Goal: Transaction & Acquisition: Purchase product/service

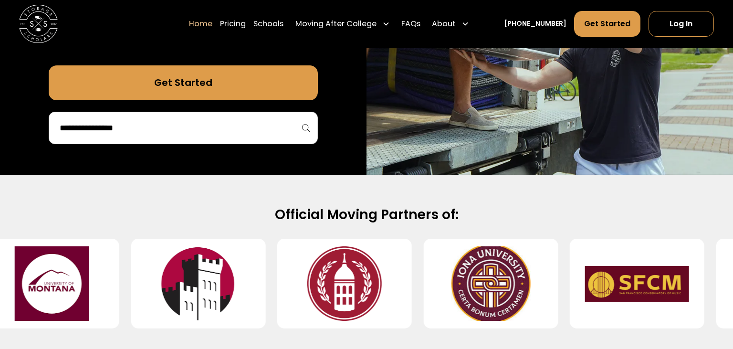
scroll to position [403, 0]
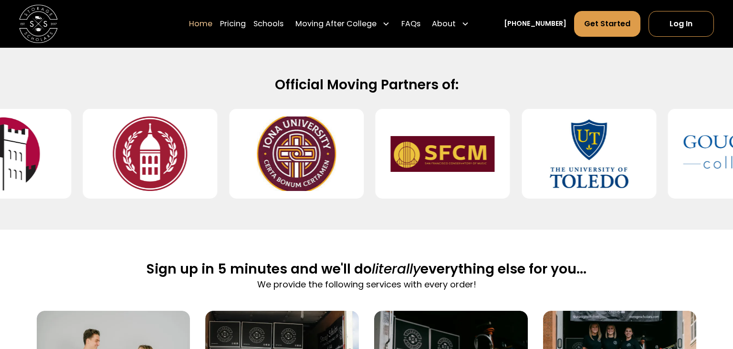
click at [265, 83] on h2 "Official Moving Partners of:" at bounding box center [367, 85] width 616 height 18
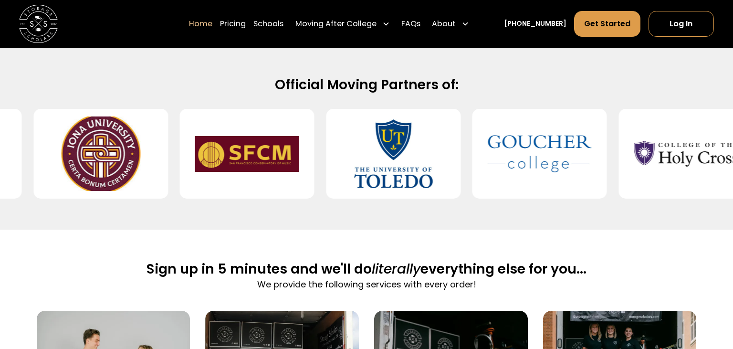
scroll to position [151, 0]
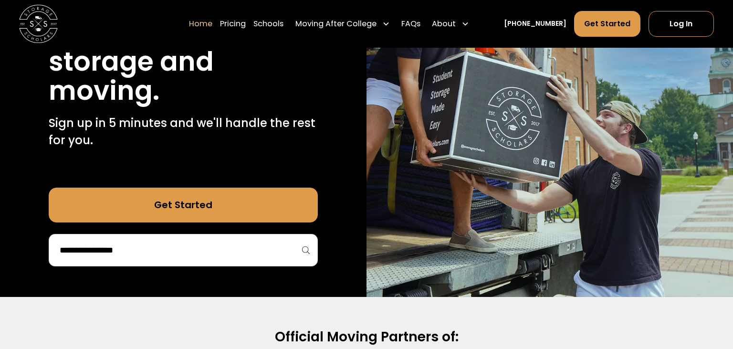
click at [214, 264] on div at bounding box center [184, 250] width 270 height 32
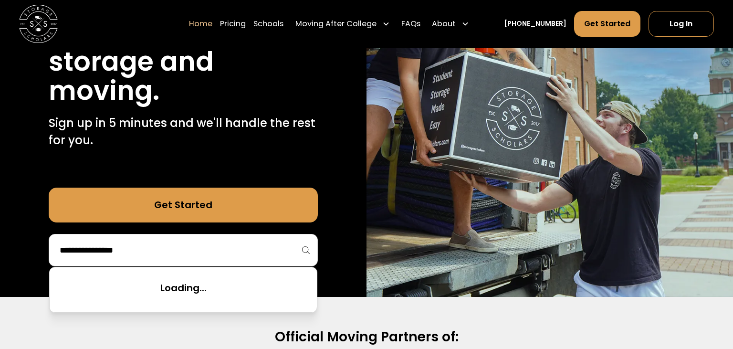
click at [216, 250] on input "search" at bounding box center [184, 250] width 250 height 16
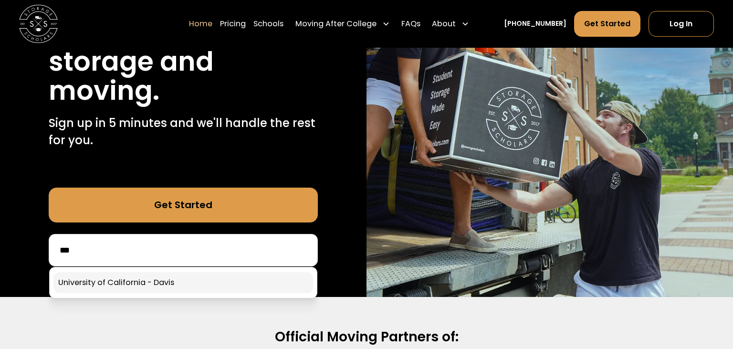
type input "**"
click at [200, 275] on link at bounding box center [183, 282] width 260 height 21
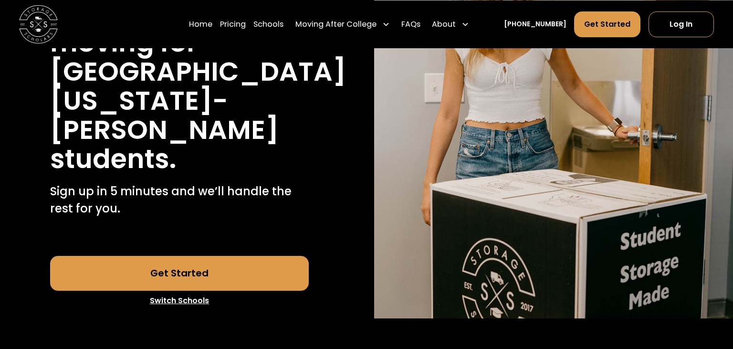
scroll to position [201, 0]
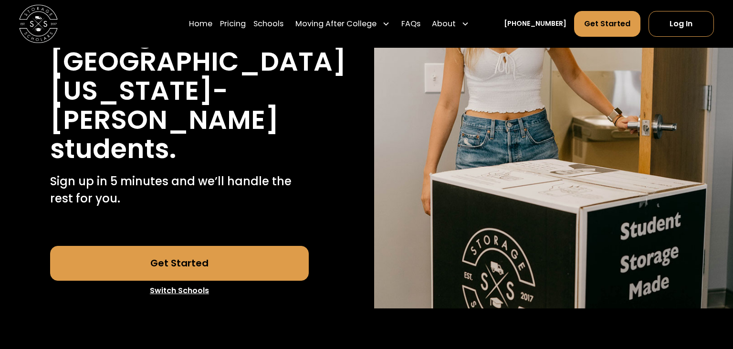
click at [247, 246] on link "Get Started" at bounding box center [179, 263] width 258 height 35
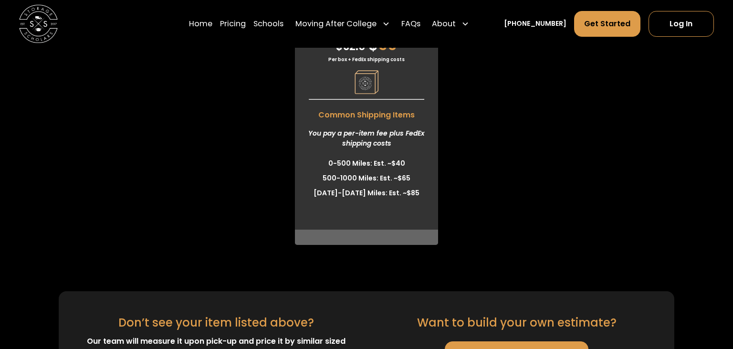
scroll to position [2418, 0]
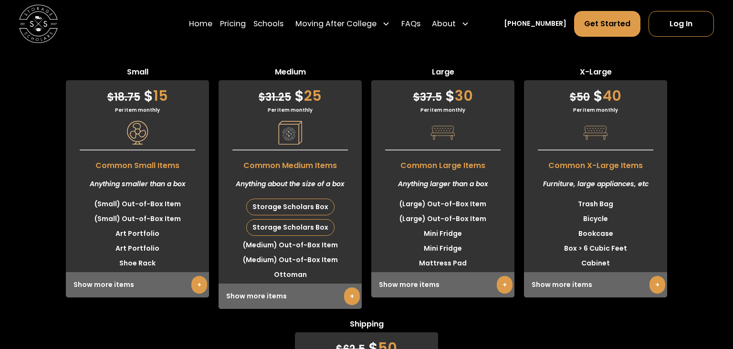
click at [198, 276] on link "+" at bounding box center [199, 285] width 16 height 18
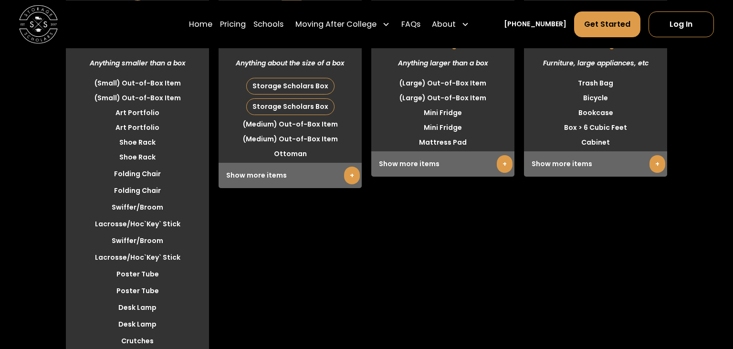
scroll to position [2569, 0]
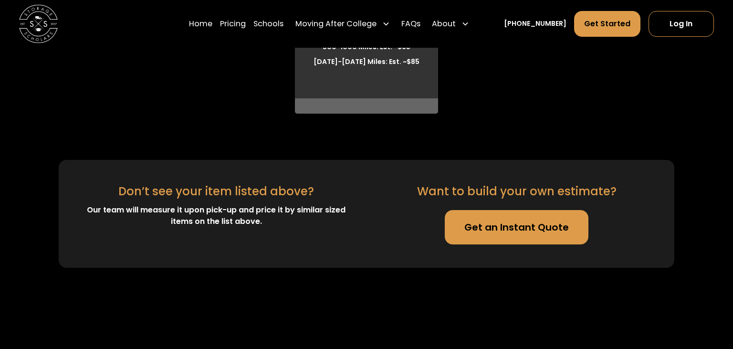
scroll to position [3678, 0]
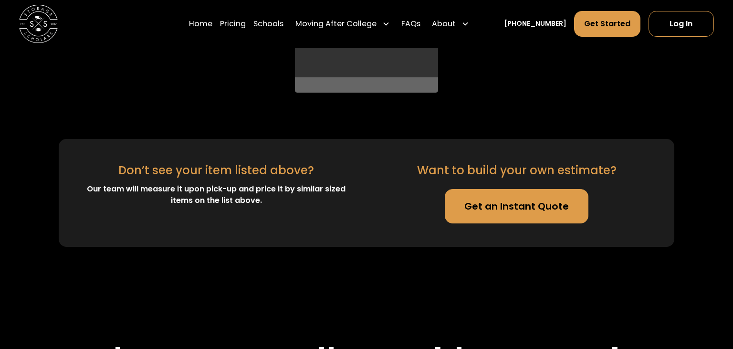
click at [469, 189] on link "Get an Instant Quote" at bounding box center [517, 206] width 144 height 35
